Goal: Information Seeking & Learning: Learn about a topic

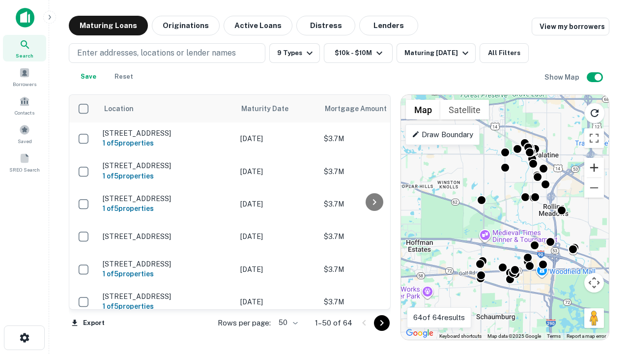
click at [594, 168] on button "Zoom in" at bounding box center [594, 168] width 20 height 20
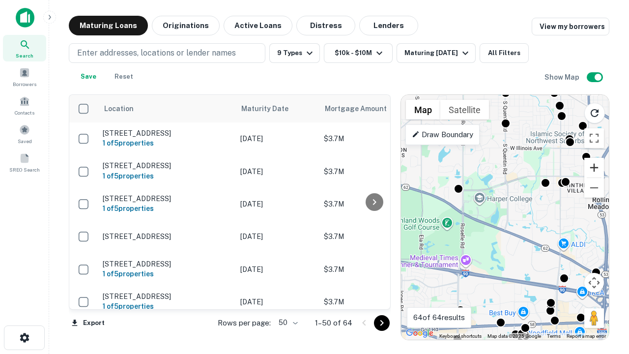
click at [594, 168] on button "Zoom in" at bounding box center [594, 168] width 20 height 20
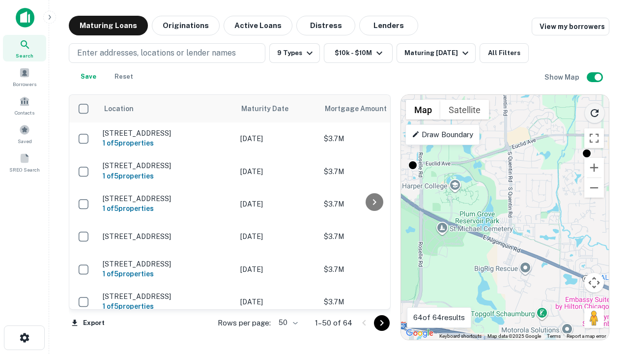
click at [595, 111] on icon "Reload search area" at bounding box center [595, 113] width 12 height 12
